Goal: Task Accomplishment & Management: Manage account settings

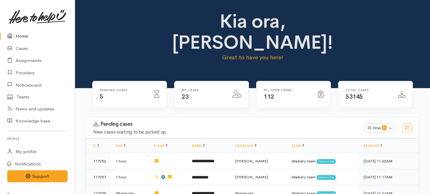
scroll to position [166, 0]
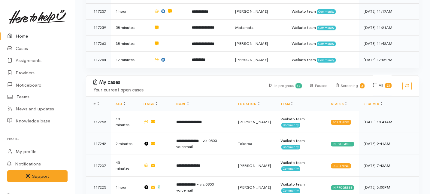
click at [23, 35] on link "Home" at bounding box center [37, 36] width 75 height 12
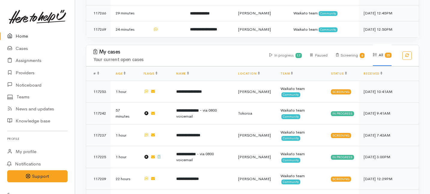
scroll to position [224, 0]
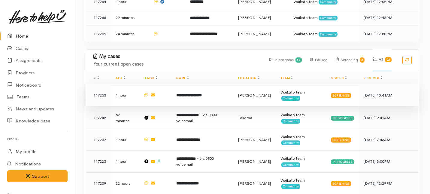
click at [179, 84] on td "**********" at bounding box center [203, 95] width 62 height 22
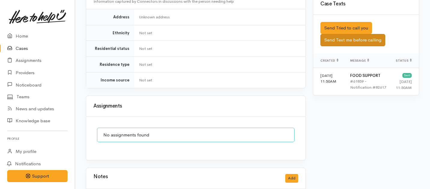
scroll to position [376, 0]
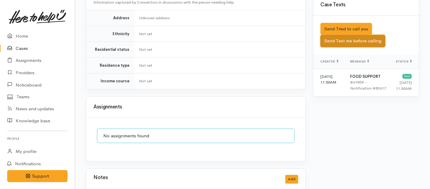
click at [333, 35] on button "Send Text me before calling" at bounding box center [353, 41] width 65 height 12
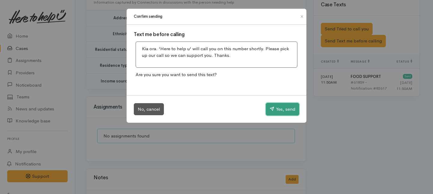
click at [279, 110] on button "Yes, send" at bounding box center [282, 109] width 33 height 13
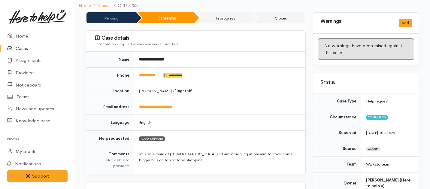
scroll to position [0, 0]
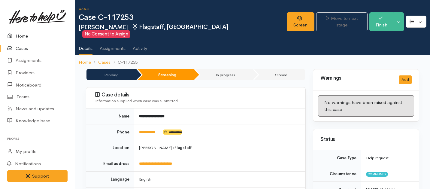
click at [23, 35] on link "Home" at bounding box center [37, 36] width 75 height 12
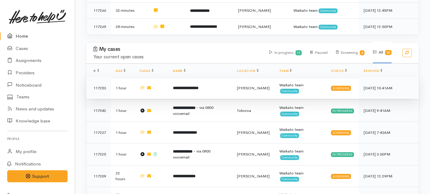
scroll to position [228, 0]
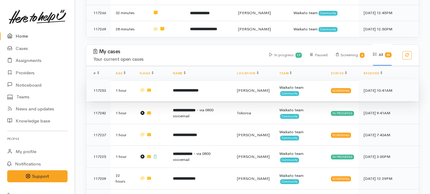
click at [187, 79] on td "**********" at bounding box center [200, 90] width 64 height 22
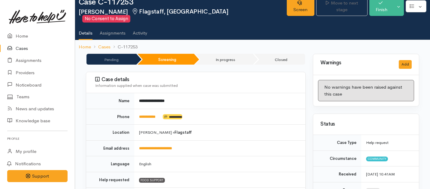
scroll to position [9, 0]
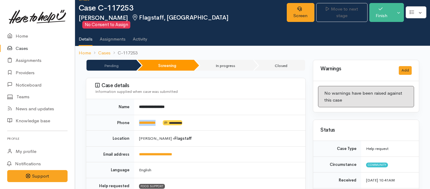
drag, startPoint x: 165, startPoint y: 116, endPoint x: 138, endPoint y: 116, distance: 27.3
click at [138, 116] on td "**********" at bounding box center [219, 123] width 171 height 16
copy td "**********"
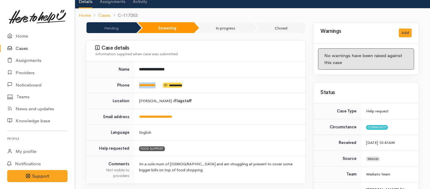
scroll to position [0, 0]
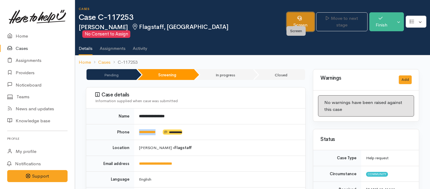
click at [292, 20] on link "Screen" at bounding box center [301, 21] width 28 height 19
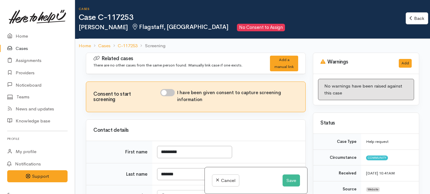
click at [170, 93] on input "I have been given consent to capture screening information" at bounding box center [167, 92] width 14 height 7
checkbox input "true"
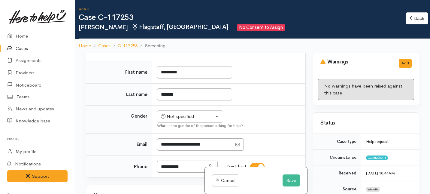
scroll to position [148, 0]
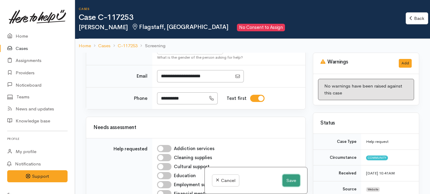
click at [287, 182] on button "Save" at bounding box center [291, 180] width 17 height 12
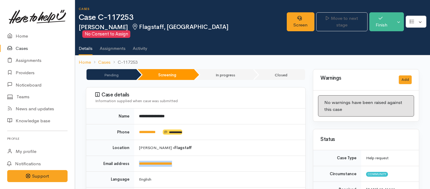
drag, startPoint x: 190, startPoint y: 157, endPoint x: 136, endPoint y: 157, distance: 54.4
click at [136, 157] on td "**********" at bounding box center [219, 164] width 171 height 16
copy link "**********"
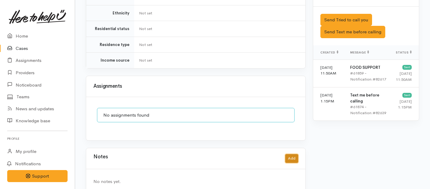
click at [290, 154] on button "Add" at bounding box center [291, 158] width 13 height 9
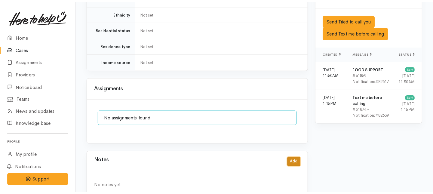
scroll to position [392, 0]
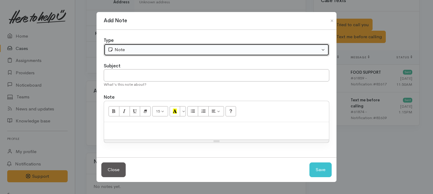
click at [218, 48] on div "Note" at bounding box center [214, 49] width 212 height 7
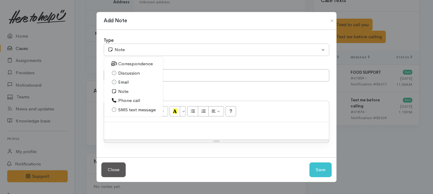
click at [124, 99] on span "Phone call" at bounding box center [129, 100] width 22 height 7
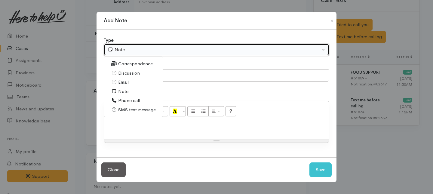
select select "3"
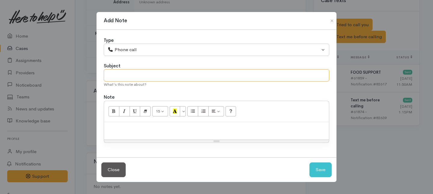
click at [125, 79] on input "text" at bounding box center [216, 75] width 225 height 12
type input "D"
type input "Case Paused"
click at [126, 136] on div at bounding box center [216, 131] width 225 height 18
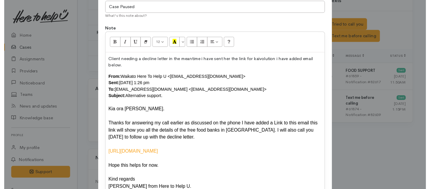
scroll to position [120, 0]
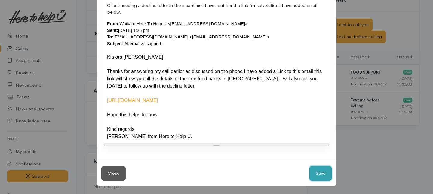
click at [320, 174] on button "Save" at bounding box center [320, 173] width 22 height 15
select select "1"
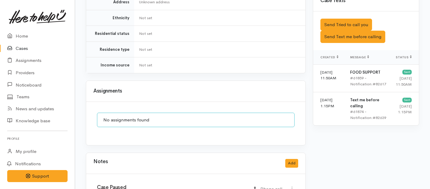
scroll to position [553, 0]
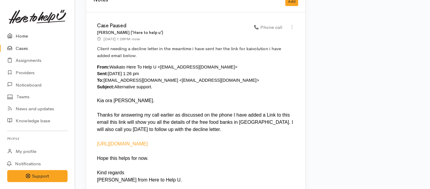
click at [26, 36] on link "Home" at bounding box center [37, 36] width 75 height 12
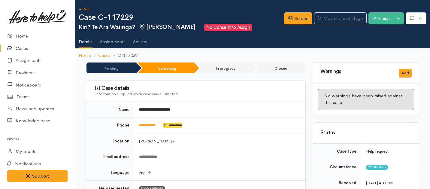
scroll to position [473, 0]
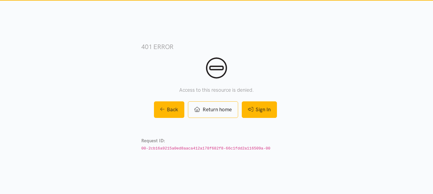
click at [255, 111] on link "Sign In" at bounding box center [259, 109] width 35 height 17
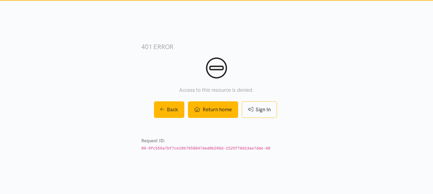
click at [208, 113] on link "Return home" at bounding box center [213, 109] width 50 height 17
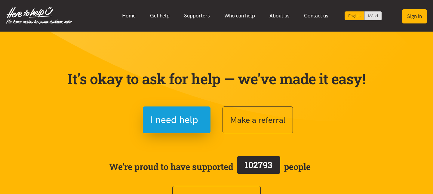
click at [418, 18] on button "Sign in" at bounding box center [414, 16] width 25 height 14
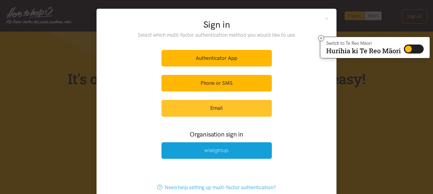
click at [211, 106] on link "Email" at bounding box center [216, 108] width 110 height 17
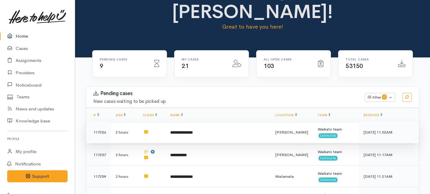
scroll to position [41, 0]
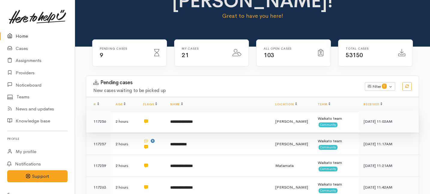
click at [189, 120] on b "**********" at bounding box center [181, 122] width 23 height 4
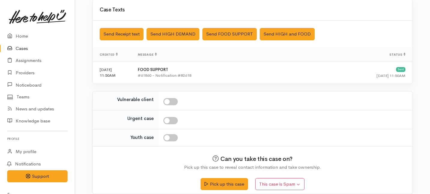
scroll to position [184, 0]
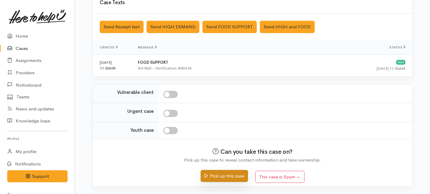
click at [227, 175] on button "Pick up this case" at bounding box center [224, 176] width 47 height 12
click at [22, 33] on link "Home" at bounding box center [37, 36] width 75 height 12
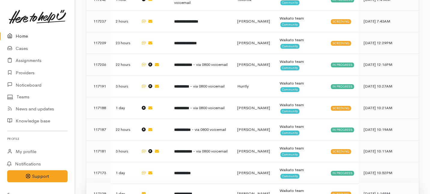
scroll to position [377, 0]
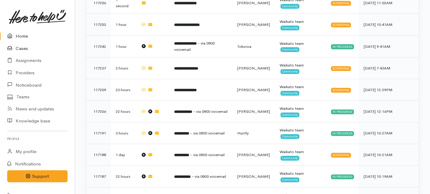
click at [20, 48] on link "Cases" at bounding box center [37, 48] width 75 height 12
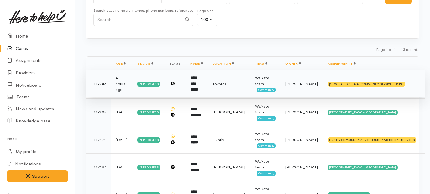
scroll to position [55, 0]
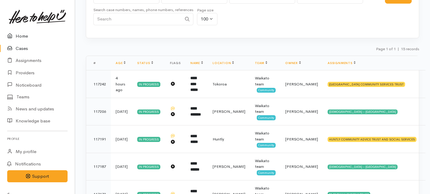
click at [24, 35] on link "Home" at bounding box center [37, 36] width 75 height 12
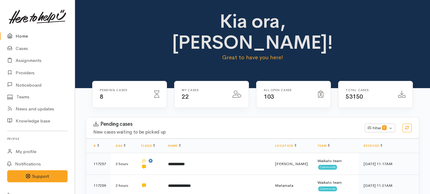
click at [24, 35] on link "Home" at bounding box center [37, 36] width 75 height 12
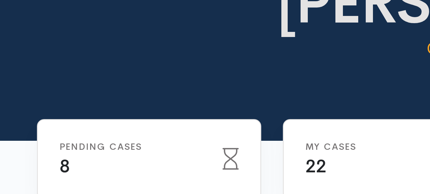
scroll to position [19, 0]
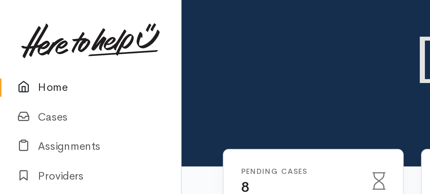
click at [100, 29] on div "Kia ora, Shirley! Great to have you here!" at bounding box center [252, 25] width 355 height 88
drag, startPoint x: 85, startPoint y: 33, endPoint x: 36, endPoint y: 58, distance: 55.1
click at [111, 18] on div "Kia ora, Shirley! Great to have you here!" at bounding box center [252, 20] width 341 height 56
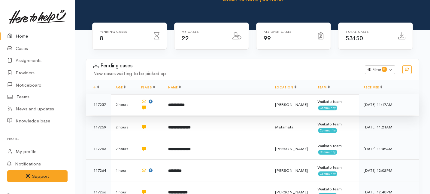
scroll to position [0, 0]
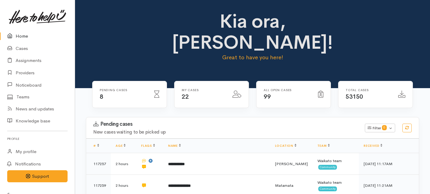
click at [21, 37] on link "Home" at bounding box center [37, 36] width 75 height 12
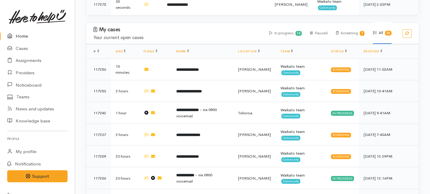
scroll to position [293, 0]
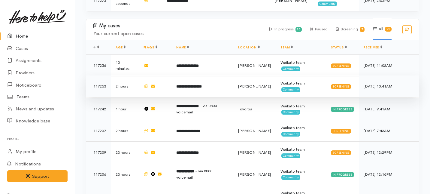
click at [170, 75] on td at bounding box center [155, 86] width 33 height 22
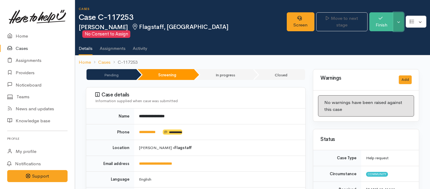
click at [399, 21] on button "Toggle Dropdown" at bounding box center [399, 21] width 11 height 19
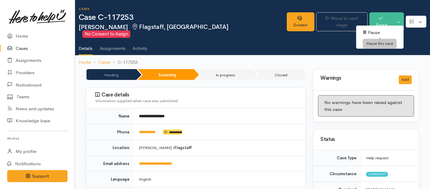
click at [374, 33] on link "Pause" at bounding box center [379, 32] width 47 height 9
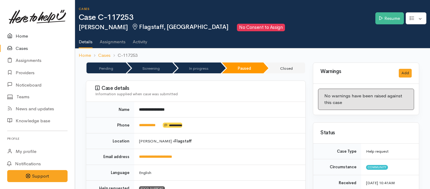
click at [24, 38] on link "Home" at bounding box center [37, 36] width 75 height 12
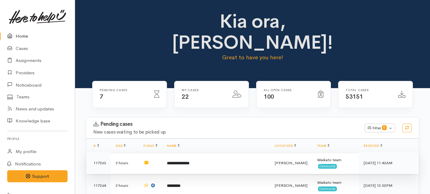
click at [183, 152] on td "**********" at bounding box center [216, 163] width 108 height 22
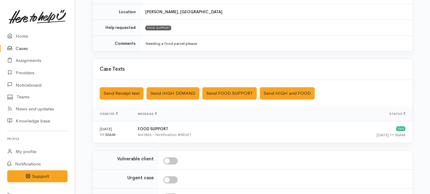
scroll to position [184, 0]
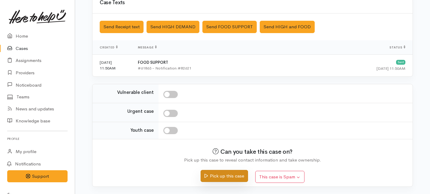
click at [228, 176] on button "Pick up this case" at bounding box center [224, 176] width 47 height 12
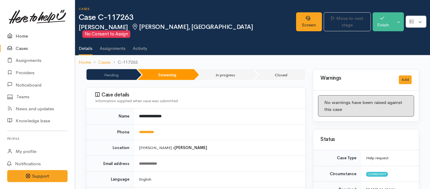
click at [21, 36] on link "Home" at bounding box center [37, 36] width 75 height 12
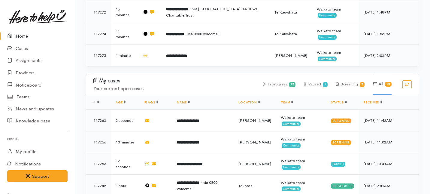
scroll to position [220, 0]
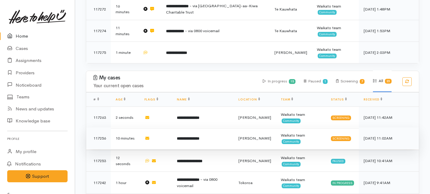
click at [234, 127] on td "**********" at bounding box center [203, 138] width 62 height 22
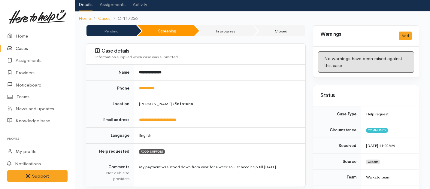
scroll to position [40, 0]
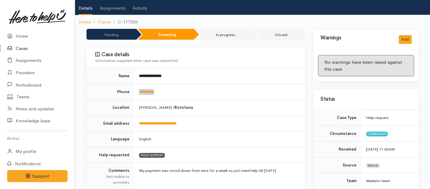
drag, startPoint x: 163, startPoint y: 84, endPoint x: 136, endPoint y: 85, distance: 27.1
click at [136, 85] on td "**********" at bounding box center [219, 92] width 171 height 16
copy link "**********"
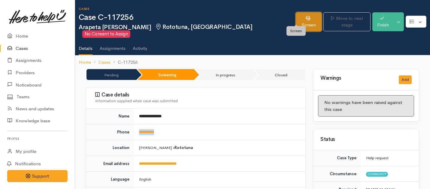
click at [296, 15] on link "Screen" at bounding box center [309, 21] width 26 height 19
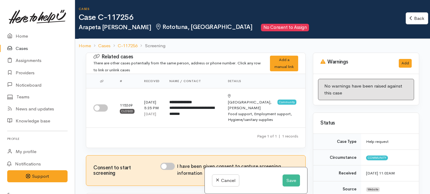
scroll to position [47, 0]
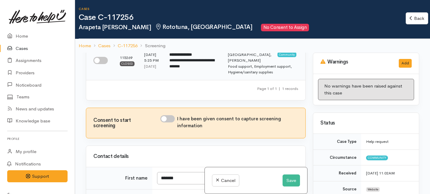
click at [102, 57] on input "checkbox" at bounding box center [100, 60] width 14 height 7
checkbox input "true"
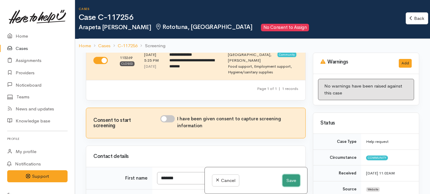
click at [291, 178] on button "Save" at bounding box center [291, 180] width 17 height 12
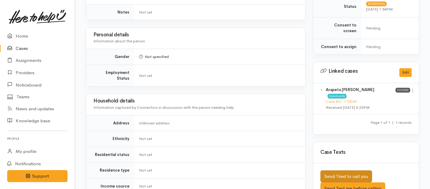
scroll to position [256, 0]
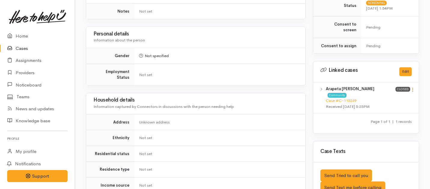
click at [413, 87] on icon at bounding box center [412, 89] width 5 height 5
click at [383, 97] on link "View case" at bounding box center [391, 101] width 47 height 9
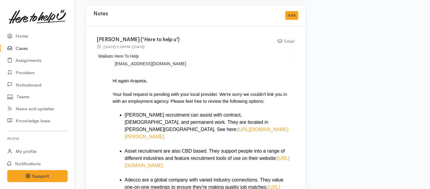
scroll to position [1059, 0]
click at [22, 35] on link "Home" at bounding box center [37, 36] width 75 height 12
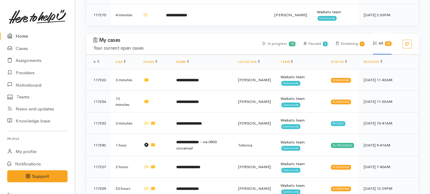
scroll to position [215, 0]
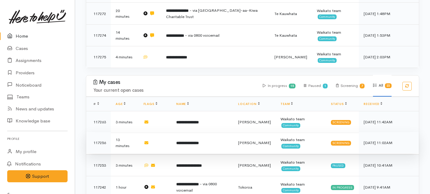
click at [217, 132] on td "**********" at bounding box center [203, 143] width 62 height 22
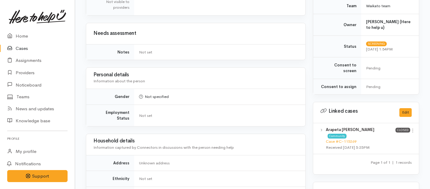
scroll to position [381, 0]
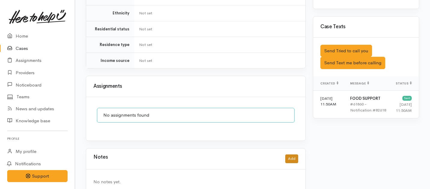
click at [291, 153] on div "Notes Add" at bounding box center [195, 159] width 205 height 12
click at [288, 154] on button "Add" at bounding box center [291, 158] width 13 height 9
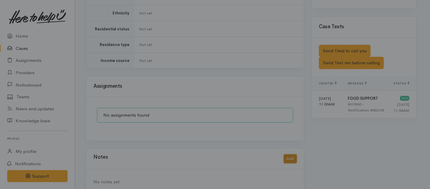
scroll to position [376, 0]
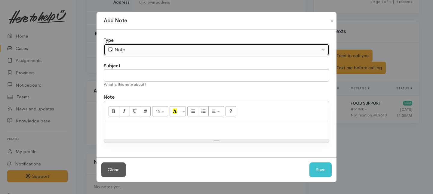
click at [167, 53] on div "Note" at bounding box center [214, 49] width 212 height 7
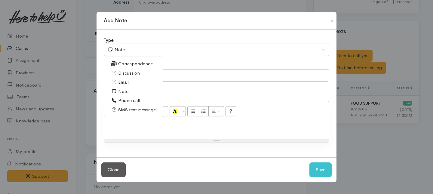
click at [120, 100] on span "Phone call" at bounding box center [129, 100] width 22 height 7
select select "3"
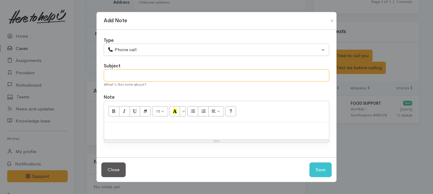
click at [130, 78] on input "text" at bounding box center [216, 75] width 225 height 12
type input "Request Cancelled"
click at [123, 127] on p at bounding box center [216, 128] width 219 height 7
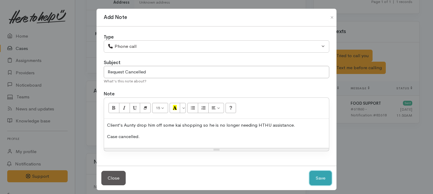
click at [322, 178] on button "Save" at bounding box center [320, 178] width 22 height 15
select select "1"
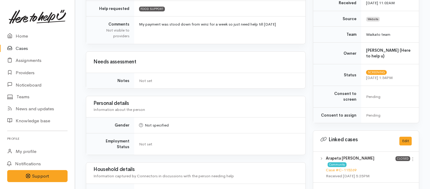
scroll to position [0, 0]
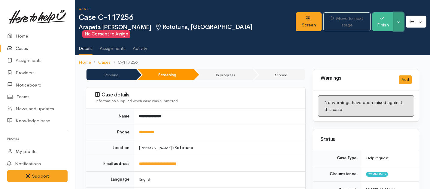
click at [400, 20] on button "Toggle Dropdown" at bounding box center [399, 21] width 11 height 19
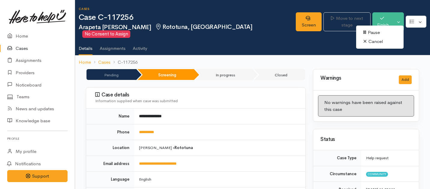
click at [370, 41] on link "Cancel" at bounding box center [379, 41] width 47 height 9
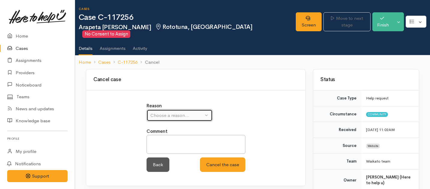
click at [184, 112] on div "Choose a reason..." at bounding box center [177, 115] width 53 height 7
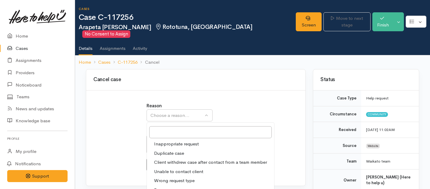
click at [164, 159] on span "Client withdrew case after contact from a team member" at bounding box center [210, 162] width 113 height 7
select select "3"
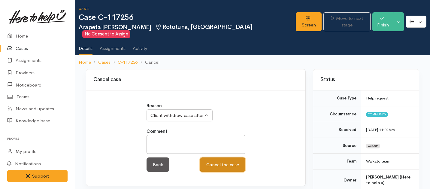
click at [219, 158] on button "Cancel the case" at bounding box center [222, 164] width 45 height 15
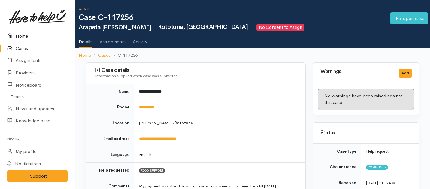
click at [21, 35] on link "Home" at bounding box center [37, 36] width 75 height 12
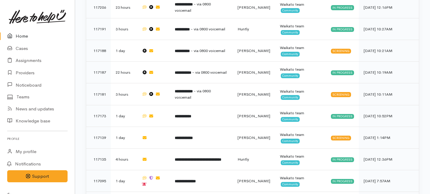
scroll to position [428, 0]
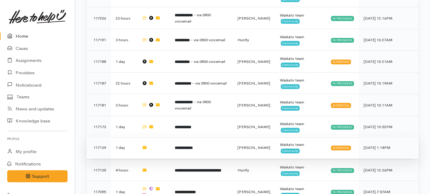
click at [207, 137] on td "**********" at bounding box center [201, 148] width 63 height 22
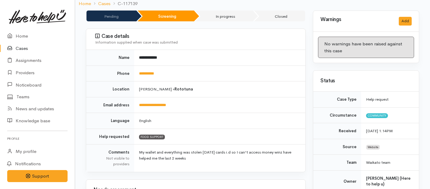
scroll to position [49, 0]
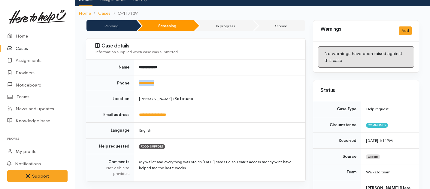
drag, startPoint x: 171, startPoint y: 80, endPoint x: 137, endPoint y: 75, distance: 34.9
click at [137, 75] on td "**********" at bounding box center [219, 83] width 171 height 16
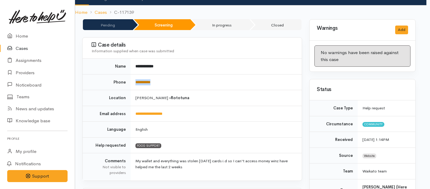
copy link "**********"
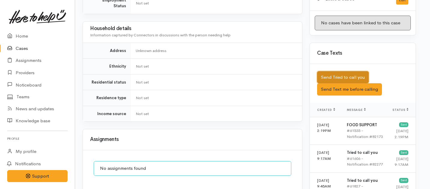
click at [328, 71] on button "Send Tried to call you" at bounding box center [343, 77] width 52 height 12
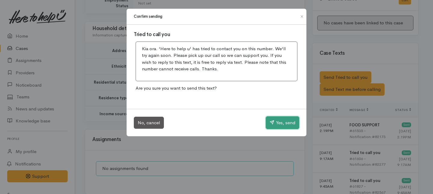
click at [271, 123] on icon "button" at bounding box center [272, 122] width 5 height 5
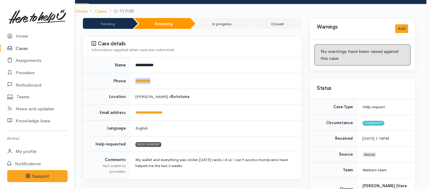
scroll to position [51, 4]
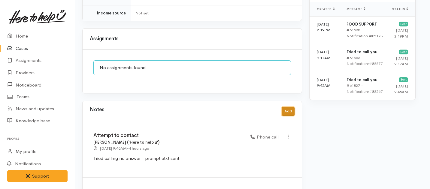
click at [291, 107] on button "Add" at bounding box center [288, 111] width 13 height 9
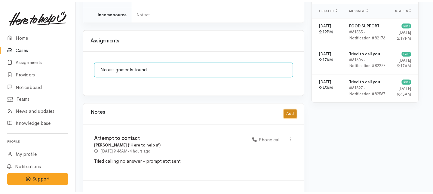
scroll to position [428, 1]
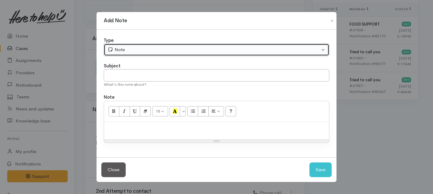
click at [155, 50] on div "Note" at bounding box center [214, 49] width 212 height 7
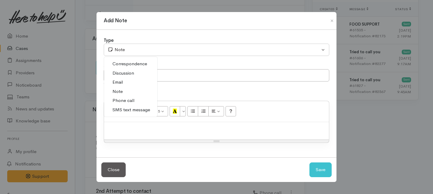
click at [117, 100] on span "Phone call" at bounding box center [123, 100] width 22 height 7
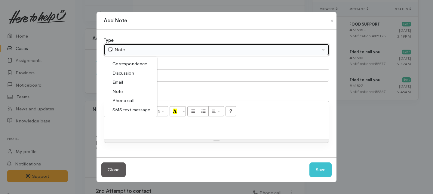
select select "3"
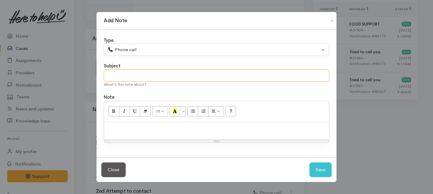
click at [116, 74] on input "text" at bounding box center [216, 75] width 225 height 12
type input "Unable to connect with client."
click at [133, 125] on p at bounding box center [216, 128] width 219 height 7
click at [105, 132] on div "Cancelation text sent." at bounding box center [216, 131] width 225 height 18
click at [107, 128] on p "Cancelation text sent." at bounding box center [216, 128] width 219 height 7
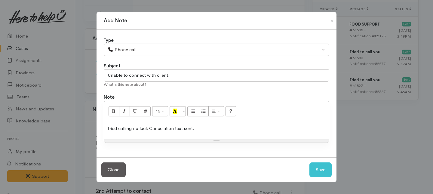
click at [206, 128] on p "Tried calling no luck Cancelation text sent." at bounding box center [216, 128] width 219 height 7
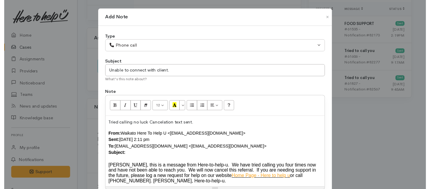
scroll to position [49, 0]
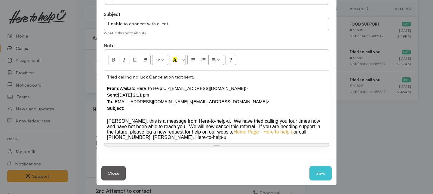
click at [151, 111] on div at bounding box center [216, 114] width 219 height 7
click at [319, 171] on button "Save" at bounding box center [320, 173] width 22 height 15
select select "1"
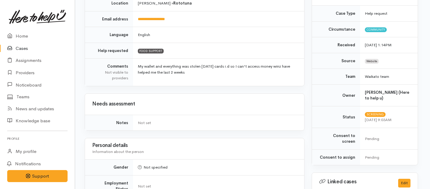
scroll to position [0, 1]
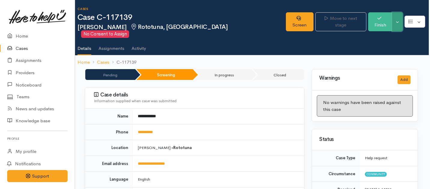
click at [399, 21] on button "Toggle Dropdown" at bounding box center [397, 21] width 11 height 19
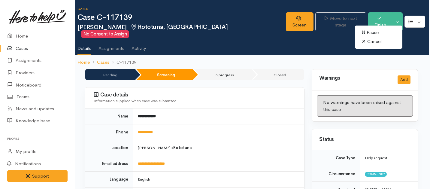
click at [372, 42] on link "Cancel" at bounding box center [378, 41] width 47 height 9
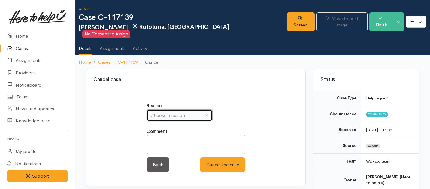
click at [185, 112] on div "Choose a reason..." at bounding box center [177, 115] width 53 height 7
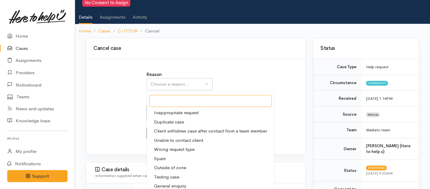
scroll to position [35, 0]
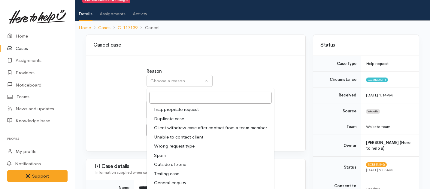
click at [157, 134] on span "Unable to contact client" at bounding box center [178, 137] width 49 height 7
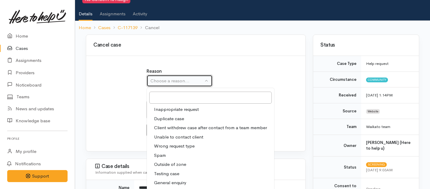
select select "4"
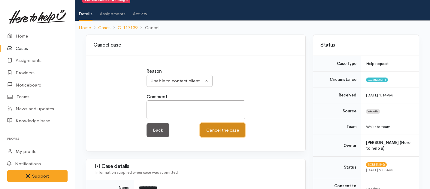
click at [217, 123] on button "Cancel the case" at bounding box center [222, 130] width 45 height 15
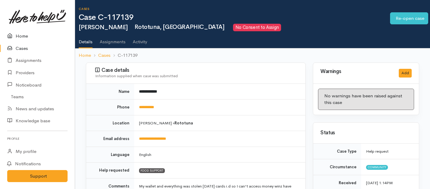
click at [17, 36] on link "Home" at bounding box center [37, 36] width 75 height 12
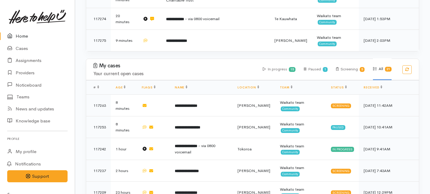
scroll to position [230, 0]
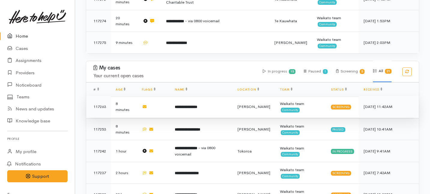
click at [204, 96] on td "**********" at bounding box center [201, 107] width 63 height 22
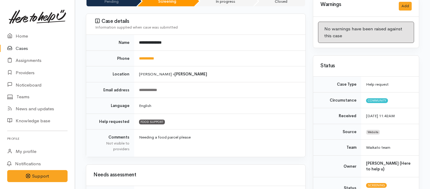
scroll to position [50, 0]
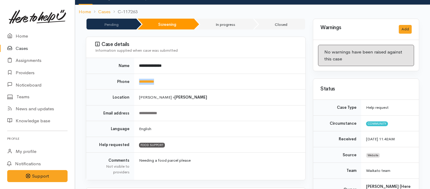
drag, startPoint x: 166, startPoint y: 74, endPoint x: 136, endPoint y: 75, distance: 30.1
click at [136, 75] on td "**********" at bounding box center [219, 82] width 171 height 16
copy link "**********"
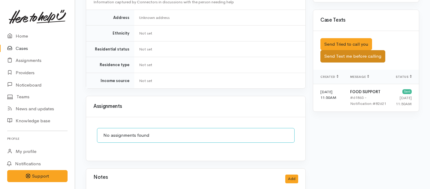
scroll to position [357, 0]
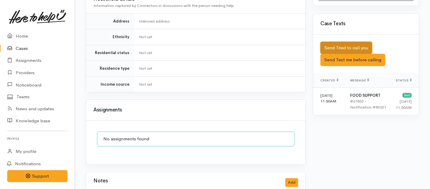
click at [346, 42] on button "Send Tried to call you" at bounding box center [347, 48] width 52 height 12
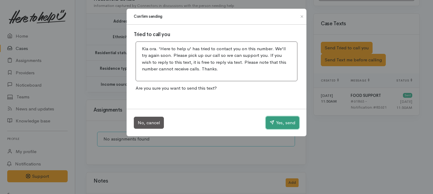
click at [270, 121] on icon "button" at bounding box center [272, 122] width 5 height 5
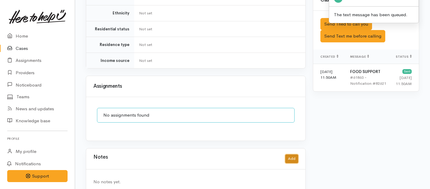
click at [294, 154] on button "Add" at bounding box center [291, 158] width 13 height 9
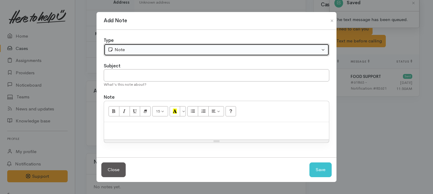
click at [155, 48] on div "Note" at bounding box center [214, 49] width 212 height 7
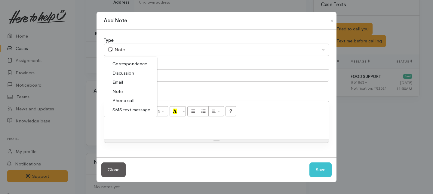
click at [123, 98] on span "Phone call" at bounding box center [123, 100] width 22 height 7
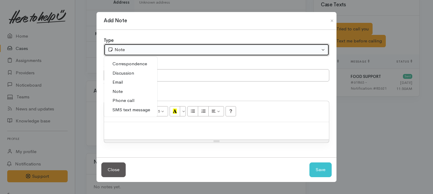
select select "3"
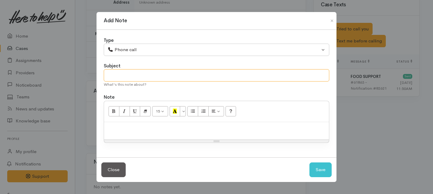
click at [121, 78] on input "text" at bounding box center [216, 75] width 225 height 12
type input "1st Attempt to contact"
click at [126, 129] on p at bounding box center [216, 128] width 219 height 7
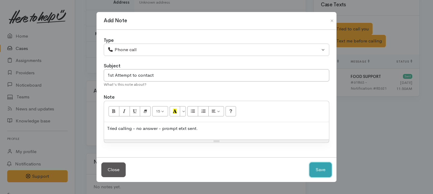
click at [327, 173] on button "Save" at bounding box center [320, 169] width 22 height 15
select select "1"
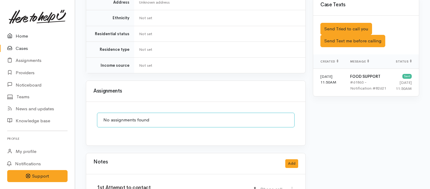
click at [22, 35] on link "Home" at bounding box center [37, 36] width 75 height 12
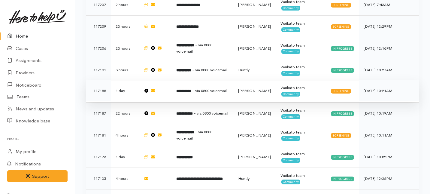
scroll to position [401, 0]
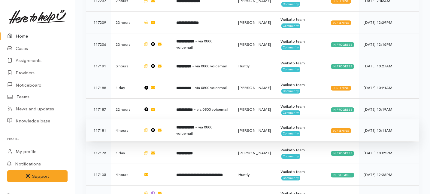
click at [195, 119] on td "**********" at bounding box center [203, 130] width 62 height 22
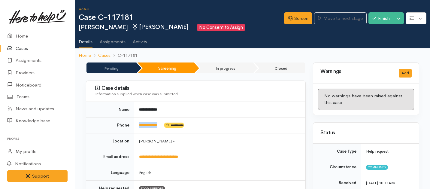
drag, startPoint x: 165, startPoint y: 125, endPoint x: 134, endPoint y: 123, distance: 31.0
click at [134, 123] on td "**********" at bounding box center [219, 125] width 171 height 16
copy td "**********"
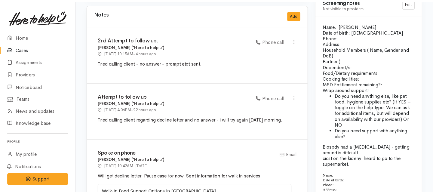
scroll to position [607, 0]
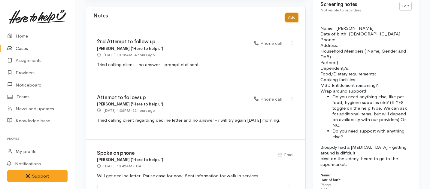
click at [292, 13] on button "Add" at bounding box center [291, 17] width 13 height 9
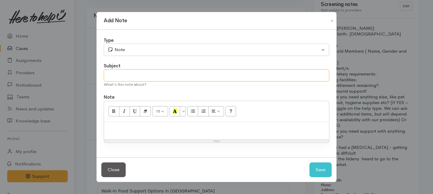
click at [138, 78] on input "text" at bounding box center [216, 75] width 225 height 12
type input "3rd and final Attempt"
click at [122, 130] on p at bounding box center [216, 128] width 219 height 7
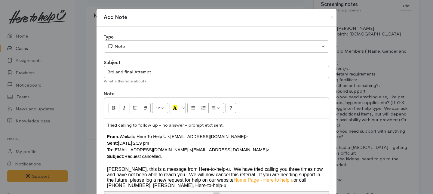
click at [221, 125] on p "Tried calling to follow up - no answer - prompt etxt sent." at bounding box center [216, 125] width 219 height 7
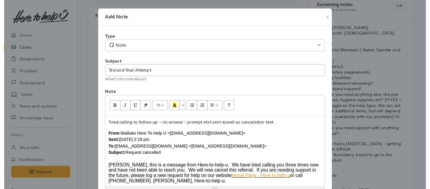
scroll to position [49, 0]
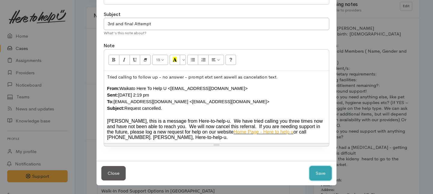
click at [319, 176] on button "Save" at bounding box center [320, 173] width 22 height 15
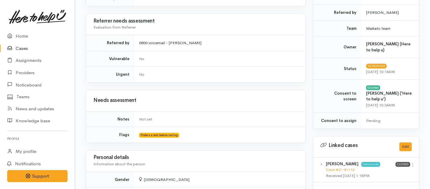
scroll to position [0, 0]
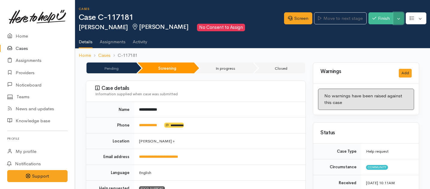
click at [398, 17] on button "Toggle Dropdown" at bounding box center [399, 18] width 11 height 12
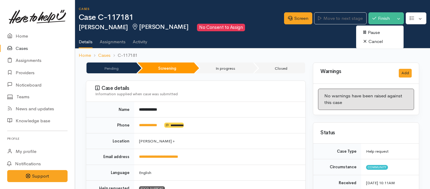
click at [370, 43] on link "Cancel" at bounding box center [379, 41] width 47 height 9
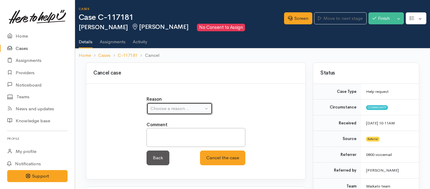
click at [167, 107] on div "Choose a reason..." at bounding box center [177, 108] width 53 height 7
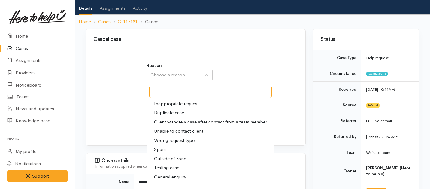
scroll to position [57, 0]
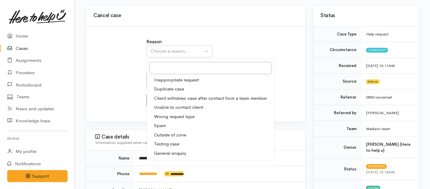
click at [162, 108] on span "Unable to contact client" at bounding box center [178, 107] width 49 height 7
select select "4"
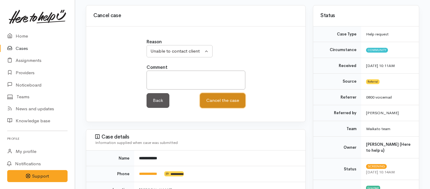
click at [222, 101] on button "Cancel the case" at bounding box center [222, 100] width 45 height 15
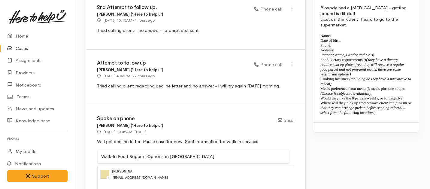
scroll to position [739, 0]
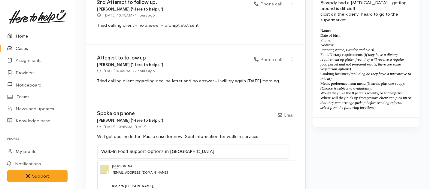
click at [22, 38] on link "Home" at bounding box center [37, 36] width 75 height 12
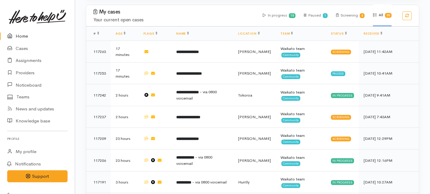
scroll to position [350, 0]
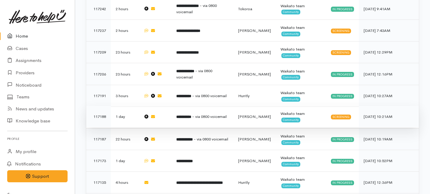
click at [184, 115] on b "**********" at bounding box center [183, 117] width 15 height 4
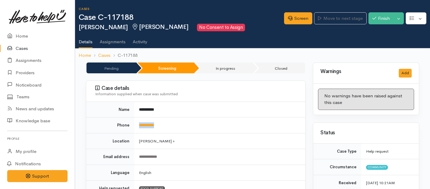
drag, startPoint x: 165, startPoint y: 129, endPoint x: 131, endPoint y: 124, distance: 34.6
click at [131, 124] on tr "**********" at bounding box center [195, 125] width 219 height 16
copy tr "**********"
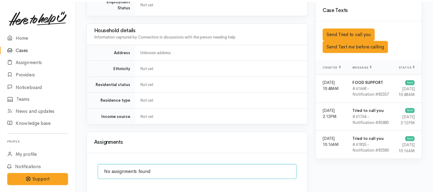
scroll to position [374, 0]
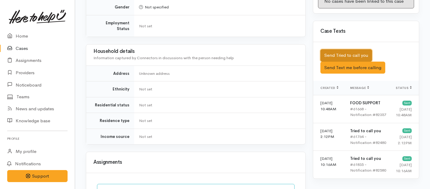
click at [333, 49] on button "Send Tried to call you" at bounding box center [347, 55] width 52 height 12
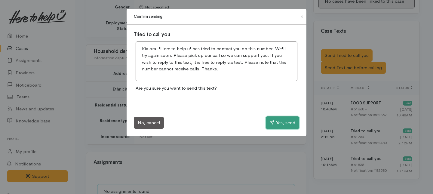
click at [290, 123] on button "Yes, send" at bounding box center [282, 122] width 33 height 13
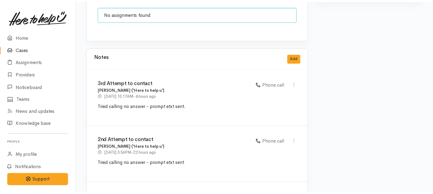
scroll to position [565, 0]
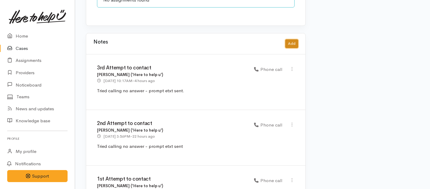
click at [290, 39] on button "Add" at bounding box center [291, 43] width 13 height 9
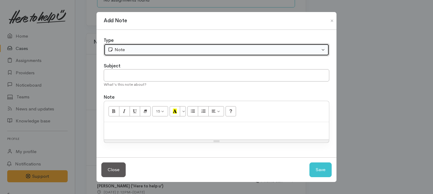
click at [137, 50] on div "Note" at bounding box center [214, 49] width 212 height 7
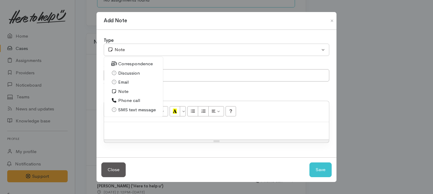
click at [116, 101] on icon at bounding box center [114, 100] width 6 height 5
select select "3"
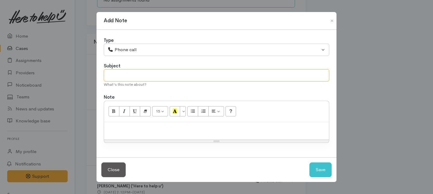
click at [130, 78] on input "text" at bounding box center [216, 75] width 225 height 12
type input "Unable to make contact"
click at [118, 133] on div at bounding box center [216, 131] width 225 height 18
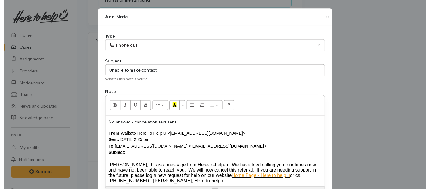
scroll to position [49, 0]
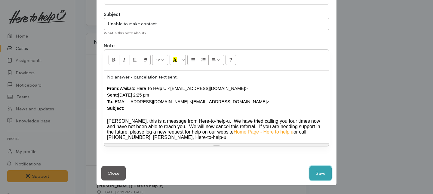
click at [321, 173] on button "Save" at bounding box center [320, 173] width 22 height 15
select select "1"
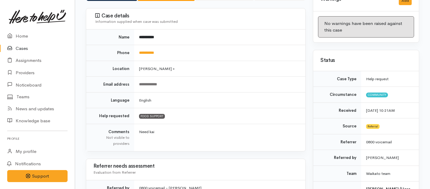
scroll to position [0, 0]
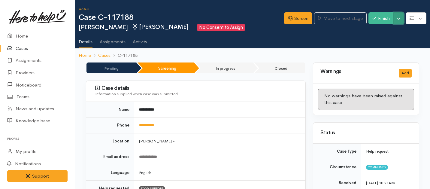
click at [400, 18] on button "Toggle Dropdown" at bounding box center [399, 18] width 11 height 12
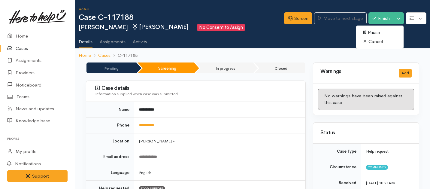
click at [372, 38] on link "Cancel" at bounding box center [379, 41] width 47 height 9
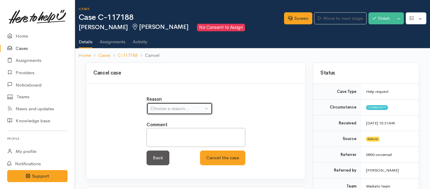
click at [187, 108] on div "Choose a reason..." at bounding box center [177, 108] width 53 height 7
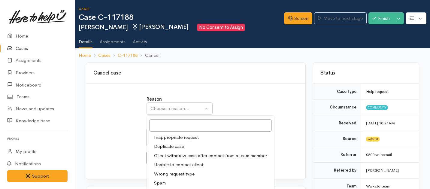
click at [168, 164] on span "Unable to contact client" at bounding box center [178, 164] width 49 height 7
select select "4"
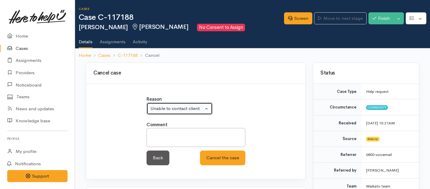
scroll to position [13, 0]
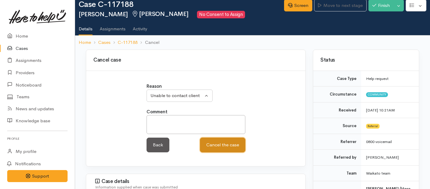
click at [217, 148] on button "Cancel the case" at bounding box center [222, 145] width 45 height 15
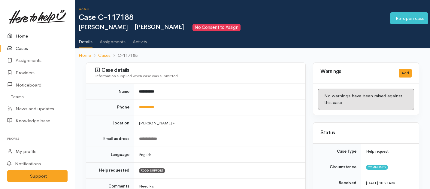
click at [22, 39] on link "Home" at bounding box center [37, 36] width 75 height 12
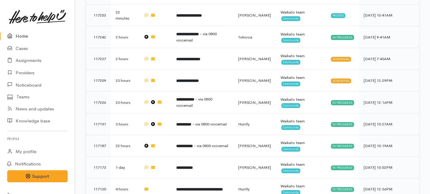
scroll to position [338, 0]
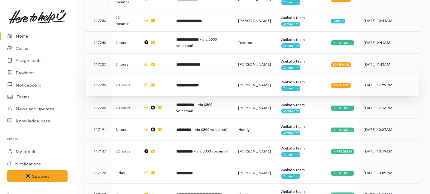
click at [194, 74] on td "**********" at bounding box center [203, 85] width 62 height 22
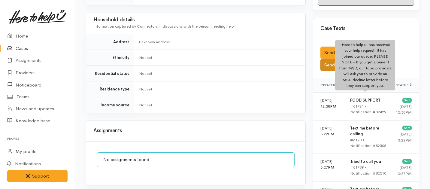
scroll to position [343, 0]
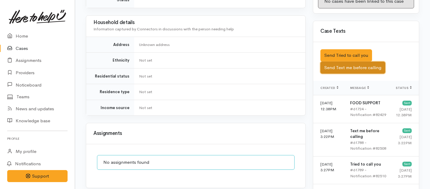
click at [343, 62] on button "Send Text me before calling" at bounding box center [353, 68] width 65 height 12
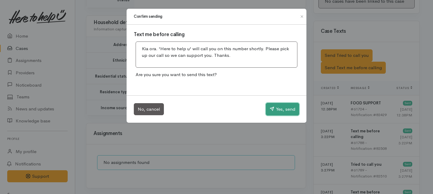
click at [274, 112] on button "Yes, send" at bounding box center [282, 109] width 33 height 13
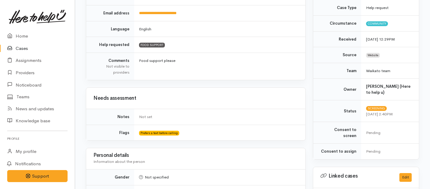
scroll to position [0, 0]
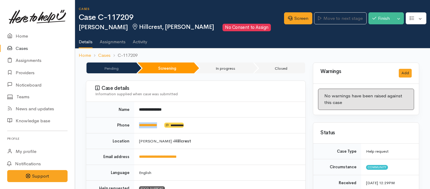
drag, startPoint x: 167, startPoint y: 125, endPoint x: 136, endPoint y: 124, distance: 30.7
click at [136, 124] on td "**********" at bounding box center [219, 125] width 171 height 16
copy td "**********"
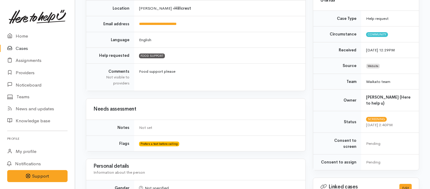
scroll to position [483, 0]
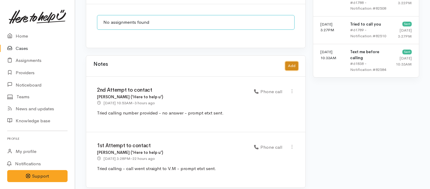
click at [292, 62] on button "Add" at bounding box center [291, 66] width 13 height 9
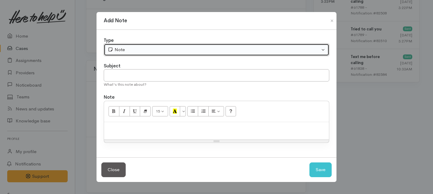
click at [160, 53] on button "Note" at bounding box center [216, 50] width 225 height 12
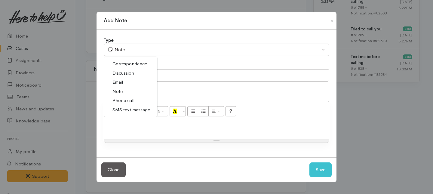
click at [123, 101] on span "Phone call" at bounding box center [123, 100] width 22 height 7
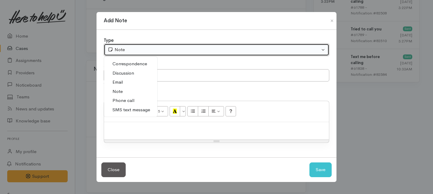
select select "3"
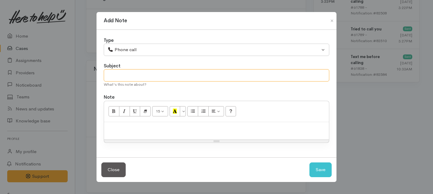
click at [124, 78] on input "text" at bounding box center [216, 75] width 225 height 12
click at [131, 142] on div "Resize" at bounding box center [216, 141] width 225 height 3
type input "3rd Attempt to contact"
click at [133, 133] on div at bounding box center [216, 131] width 225 height 18
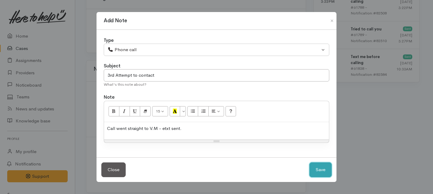
click at [314, 170] on button "Save" at bounding box center [320, 169] width 22 height 15
select select "1"
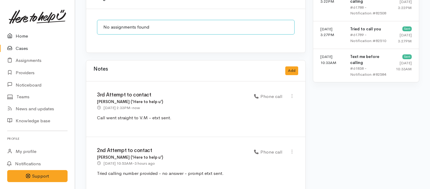
click at [24, 33] on link "Home" at bounding box center [37, 36] width 75 height 12
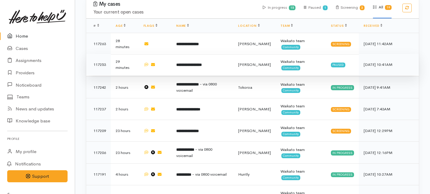
scroll to position [295, 0]
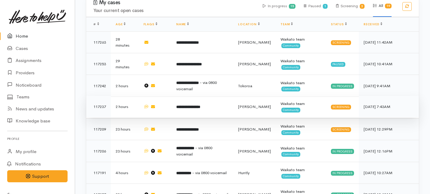
click at [181, 105] on b "**********" at bounding box center [188, 107] width 24 height 4
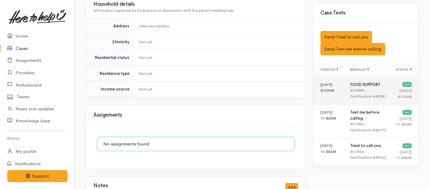
scroll to position [364, 0]
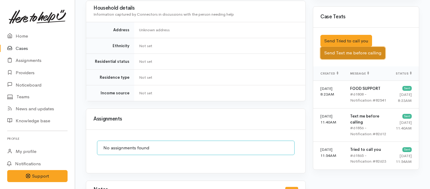
click at [352, 47] on button "Send Text me before calling" at bounding box center [353, 53] width 65 height 12
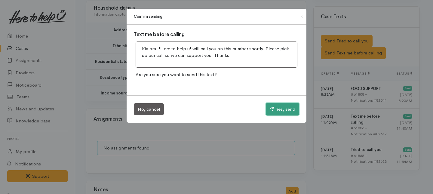
click at [279, 111] on button "Yes, send" at bounding box center [282, 109] width 33 height 13
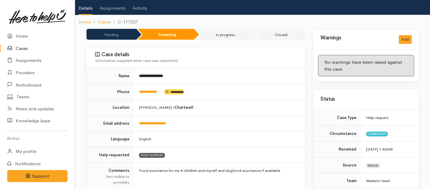
scroll to position [42, 0]
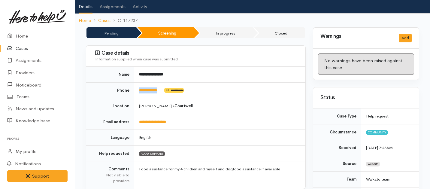
drag, startPoint x: 163, startPoint y: 83, endPoint x: 133, endPoint y: 84, distance: 30.7
click at [133, 84] on tr "**********" at bounding box center [195, 90] width 219 height 16
copy tr "**********"
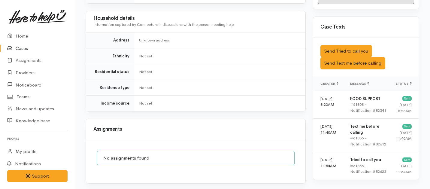
scroll to position [427, 0]
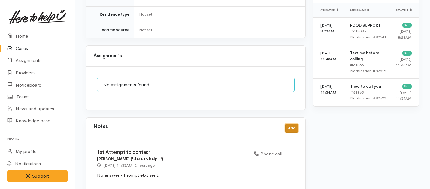
click at [296, 124] on button "Add" at bounding box center [291, 128] width 13 height 9
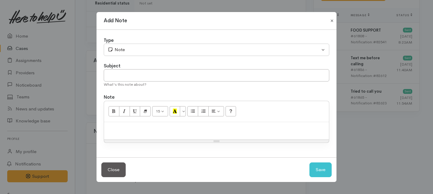
click at [331, 23] on button "Close" at bounding box center [332, 20] width 10 height 7
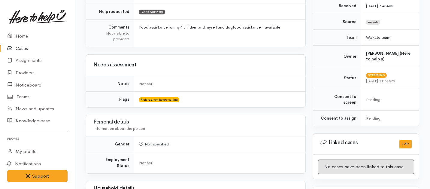
scroll to position [0, 0]
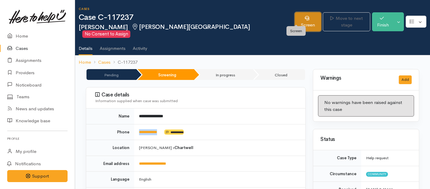
click at [295, 21] on link "Screen" at bounding box center [308, 21] width 26 height 19
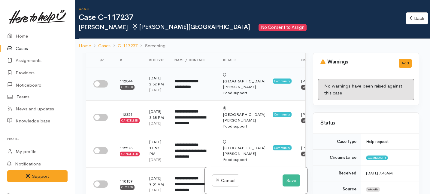
scroll to position [21, 0]
click at [103, 85] on input "checkbox" at bounding box center [100, 83] width 14 height 7
checkbox input "true"
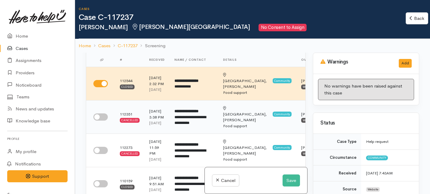
click at [102, 120] on input "checkbox" at bounding box center [100, 116] width 14 height 7
checkbox input "true"
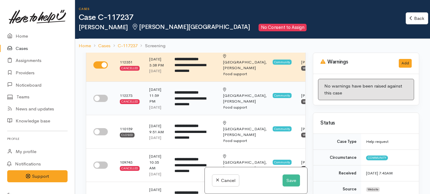
scroll to position [74, 0]
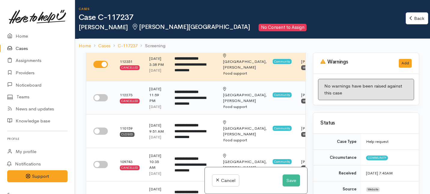
click at [102, 101] on input "checkbox" at bounding box center [100, 97] width 14 height 7
checkbox input "true"
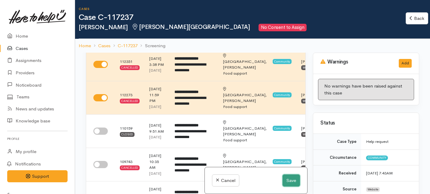
click at [288, 182] on button "Save" at bounding box center [291, 180] width 17 height 12
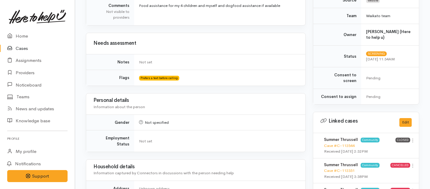
scroll to position [443, 0]
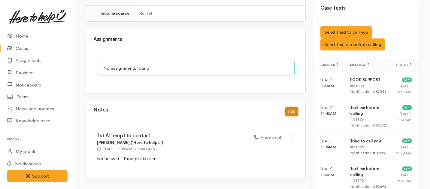
click at [294, 107] on button "Add" at bounding box center [291, 111] width 13 height 9
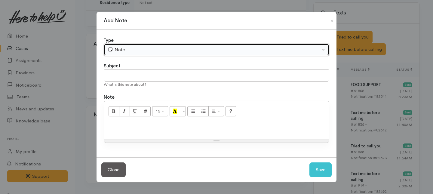
click at [181, 46] on div "Note" at bounding box center [214, 49] width 212 height 7
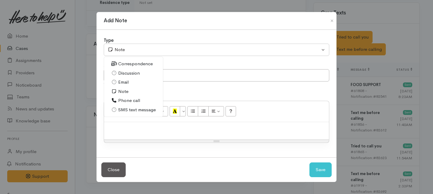
click at [129, 101] on span "Phone call" at bounding box center [129, 100] width 22 height 7
select select "3"
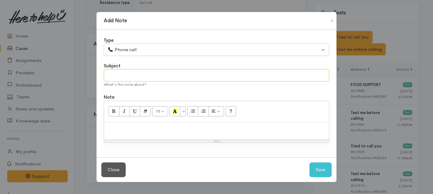
click at [135, 77] on input "text" at bounding box center [216, 75] width 225 height 12
type input "Request cancelled"
click at [139, 128] on p at bounding box center [216, 128] width 219 height 7
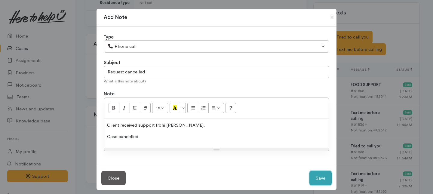
click at [317, 173] on button "Save" at bounding box center [320, 178] width 22 height 15
select select "1"
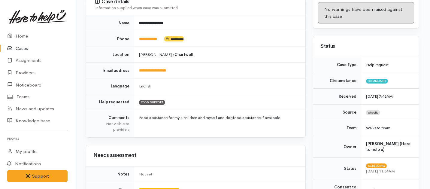
scroll to position [0, 0]
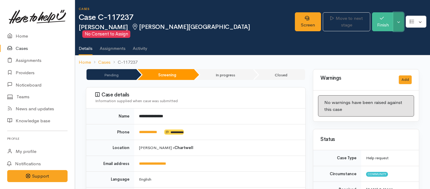
click at [398, 18] on button "Toggle Dropdown" at bounding box center [399, 21] width 11 height 19
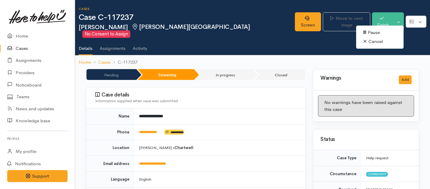
click at [371, 42] on link "Cancel" at bounding box center [379, 41] width 47 height 9
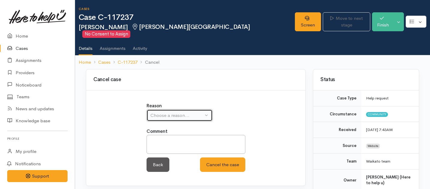
click at [178, 112] on div "Choose a reason..." at bounding box center [177, 115] width 53 height 7
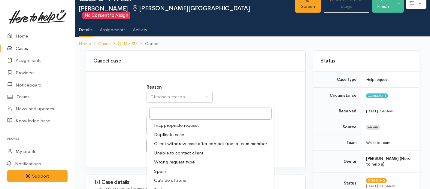
scroll to position [20, 0]
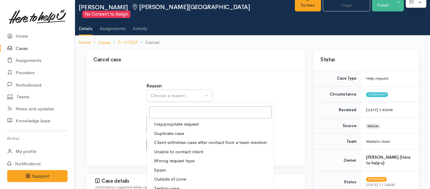
click at [163, 139] on span "Client withdrew case after contact from a team member" at bounding box center [210, 142] width 113 height 7
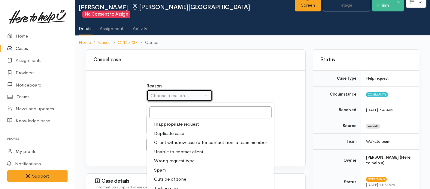
select select "3"
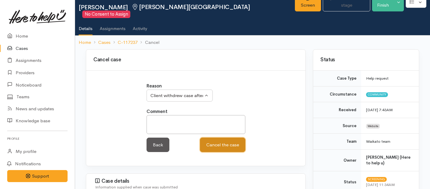
click at [216, 142] on button "Cancel the case" at bounding box center [222, 145] width 45 height 15
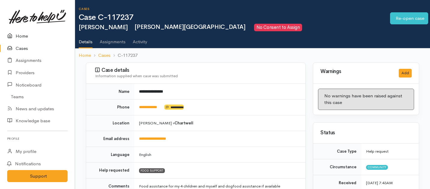
click at [21, 41] on link "Home" at bounding box center [37, 36] width 75 height 12
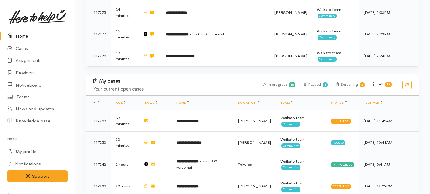
scroll to position [227, 0]
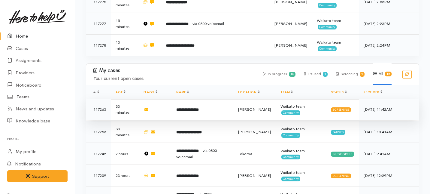
click at [177, 99] on td "**********" at bounding box center [203, 110] width 62 height 22
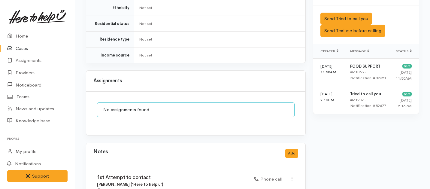
scroll to position [373, 0]
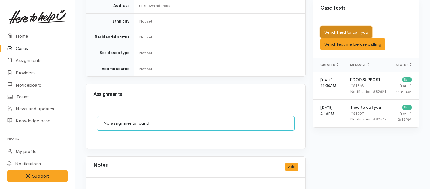
click at [336, 26] on button "Send Tried to call you" at bounding box center [347, 32] width 52 height 12
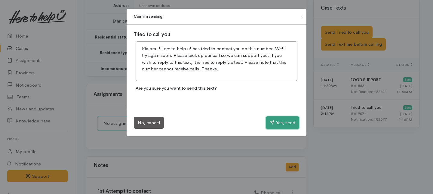
click at [274, 124] on button "Yes, send" at bounding box center [282, 122] width 33 height 13
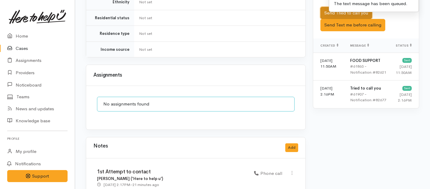
scroll to position [411, 0]
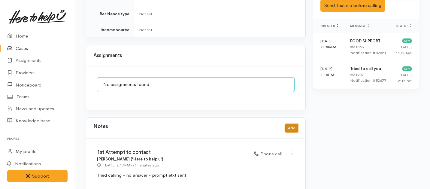
click at [290, 124] on button "Add" at bounding box center [291, 128] width 13 height 9
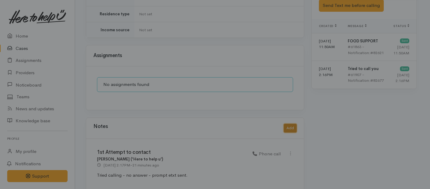
scroll to position [407, 0]
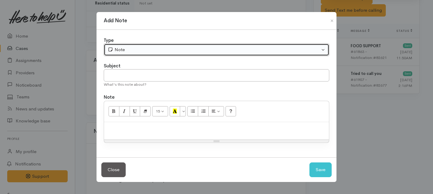
click at [134, 54] on button "Note" at bounding box center [216, 50] width 225 height 12
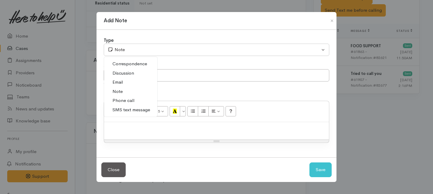
click at [120, 100] on span "Phone call" at bounding box center [123, 100] width 22 height 7
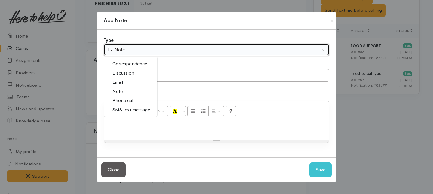
select select "3"
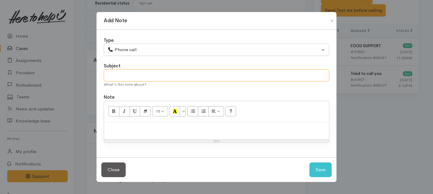
click at [124, 75] on input "text" at bounding box center [216, 75] width 225 height 12
type input "2nd Attempt to call"
click at [130, 127] on p at bounding box center [216, 128] width 219 height 7
click at [324, 167] on button "Save" at bounding box center [320, 169] width 22 height 15
select select "1"
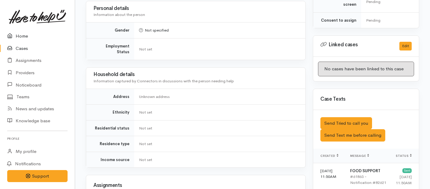
scroll to position [196, 0]
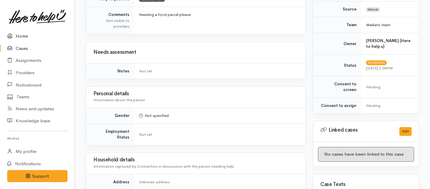
click at [19, 34] on link "Home" at bounding box center [37, 36] width 75 height 12
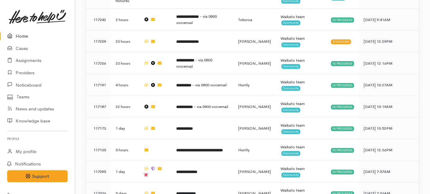
scroll to position [364, 0]
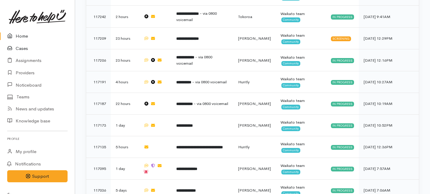
click at [25, 47] on link "Cases" at bounding box center [37, 48] width 75 height 12
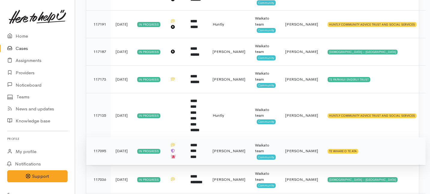
scroll to position [159, 0]
